Goal: Information Seeking & Learning: Learn about a topic

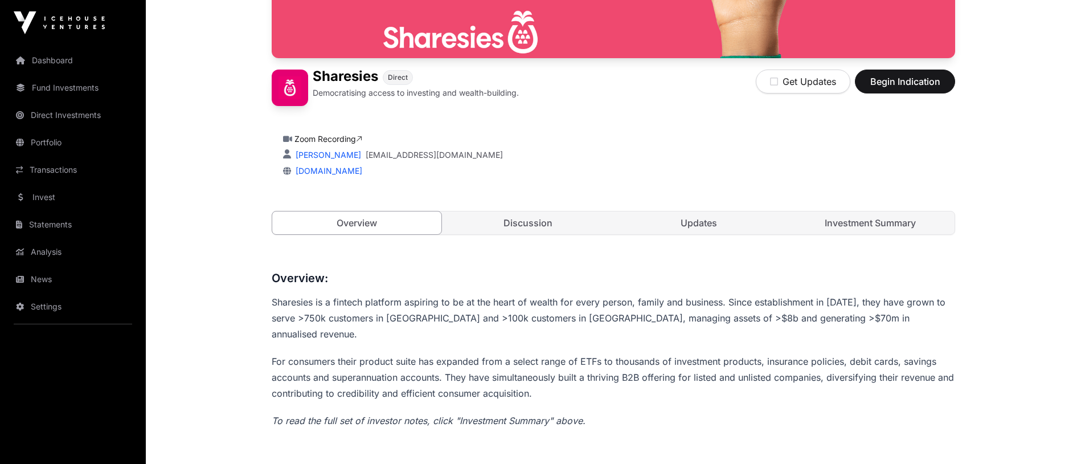
scroll to position [297, 0]
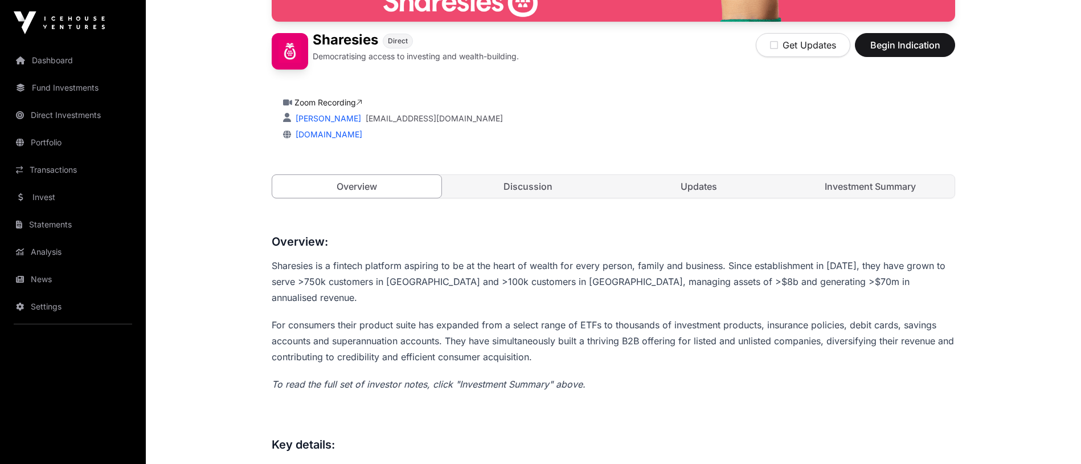
click at [863, 191] on link "Investment Summary" at bounding box center [870, 186] width 169 height 23
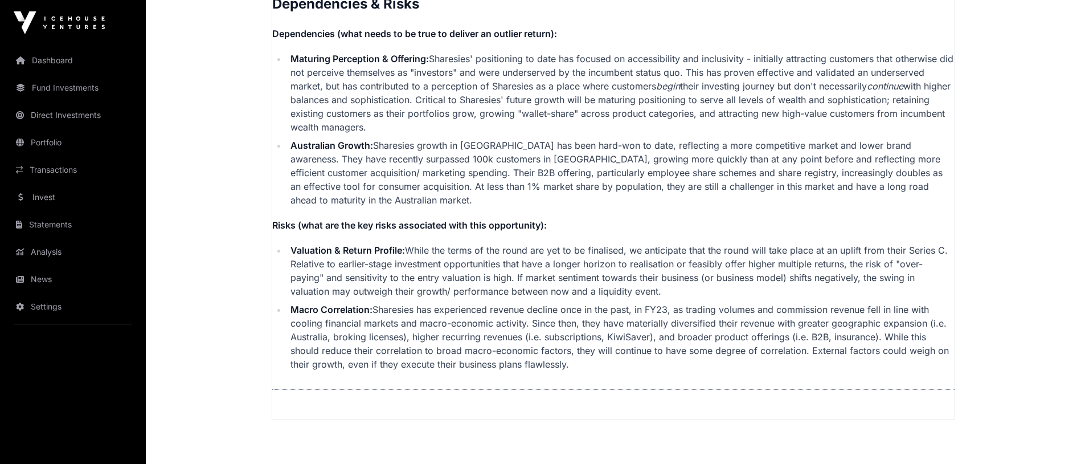
scroll to position [2927, 0]
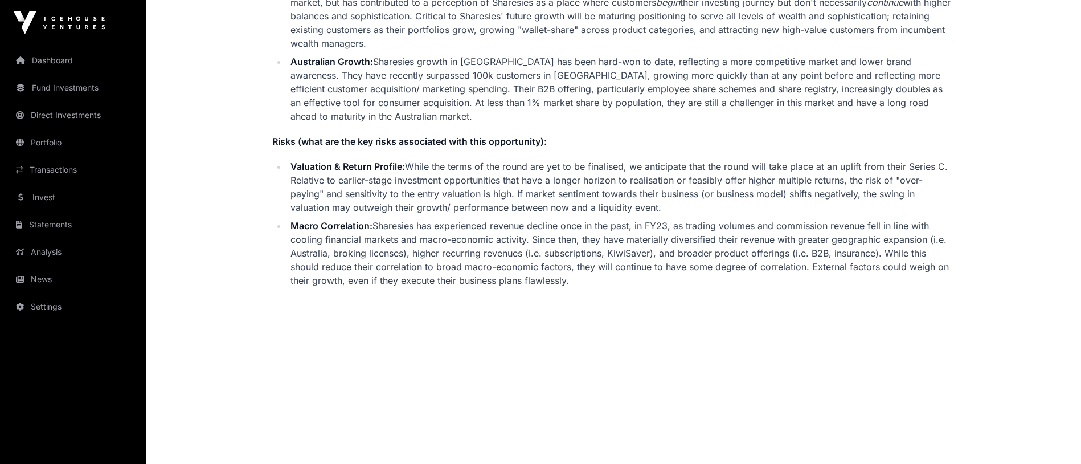
drag, startPoint x: 278, startPoint y: 78, endPoint x: 539, endPoint y: 361, distance: 385.1
copy h2 "C"
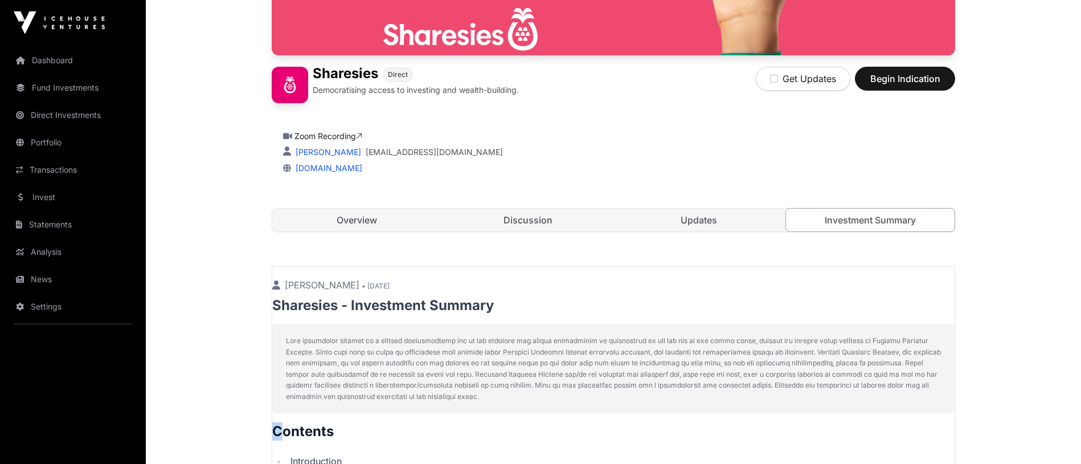
scroll to position [259, 0]
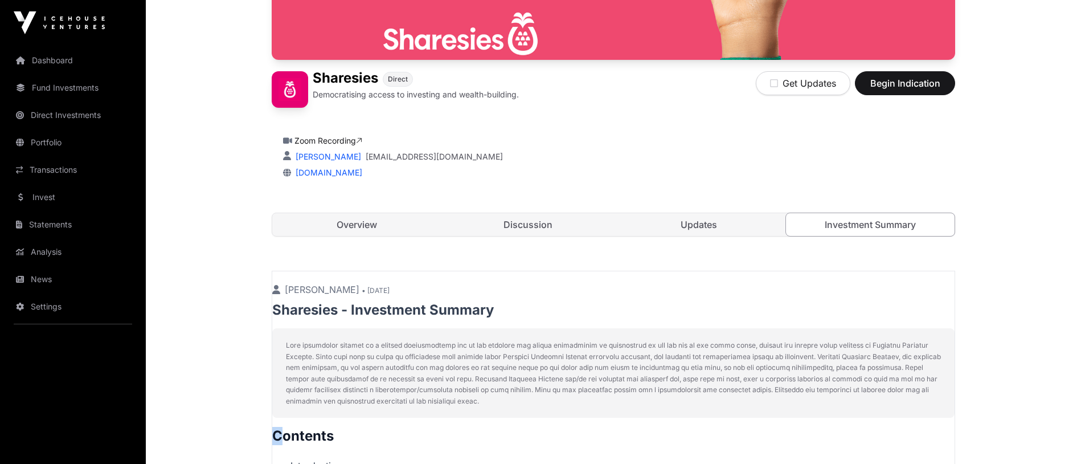
click at [707, 222] on link "Updates" at bounding box center [699, 224] width 169 height 23
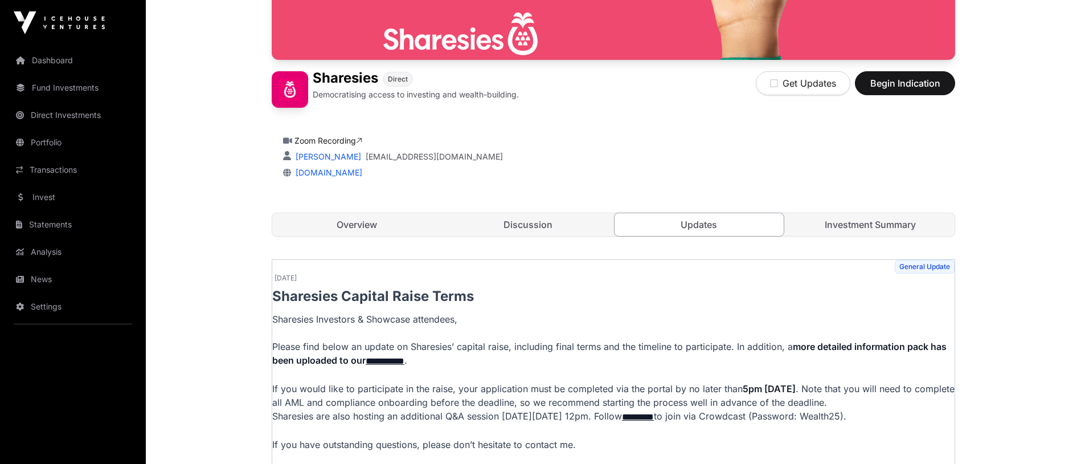
click at [405, 361] on link "**********" at bounding box center [385, 361] width 39 height 9
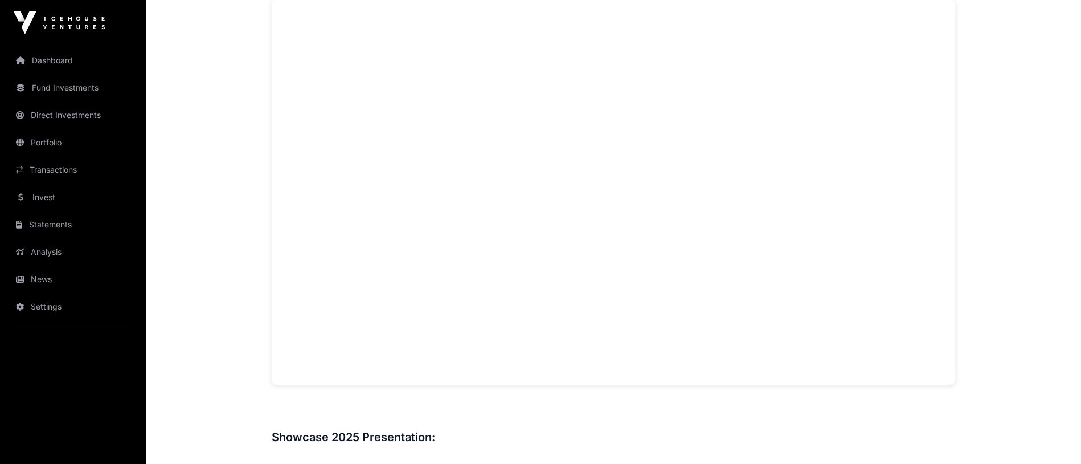
scroll to position [917, 0]
click at [909, 371] on div "Overview: Sharesies is a fintech platform aspiring to be at the heart of wealth…" at bounding box center [614, 252] width 684 height 1281
drag, startPoint x: 1079, startPoint y: 252, endPoint x: 1080, endPoint y: 244, distance: 7.5
click at [1080, 244] on main "Showcase 2025 Sharesies Sharesies Direct Democratising access to investing and …" at bounding box center [613, 298] width 935 height 2428
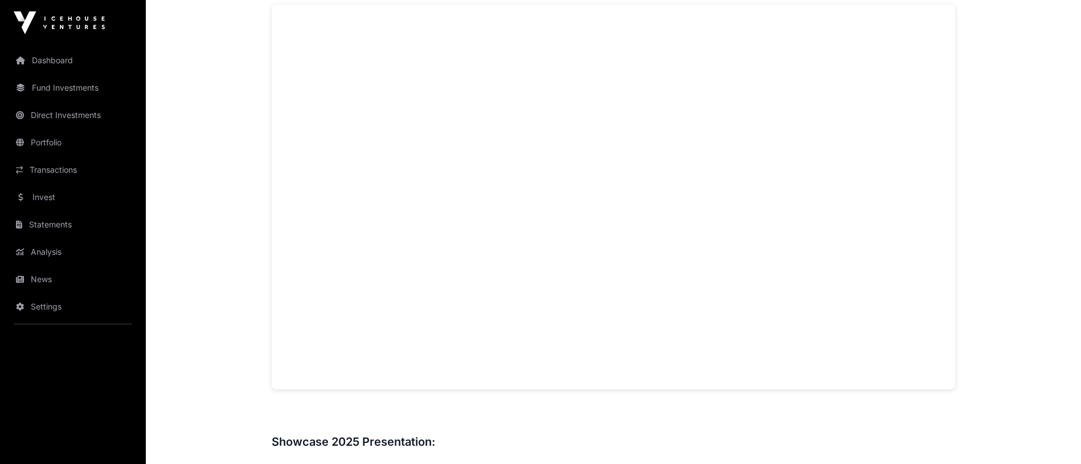
scroll to position [916, 0]
click at [1005, 233] on main "Showcase 2025 Sharesies Sharesies Direct Democratising access to investing and …" at bounding box center [613, 345] width 935 height 2428
click at [211, 336] on main "Showcase 2025 Sharesies Sharesies Direct Democratising access to investing and …" at bounding box center [613, 369] width 935 height 2428
